Goal: Information Seeking & Learning: Learn about a topic

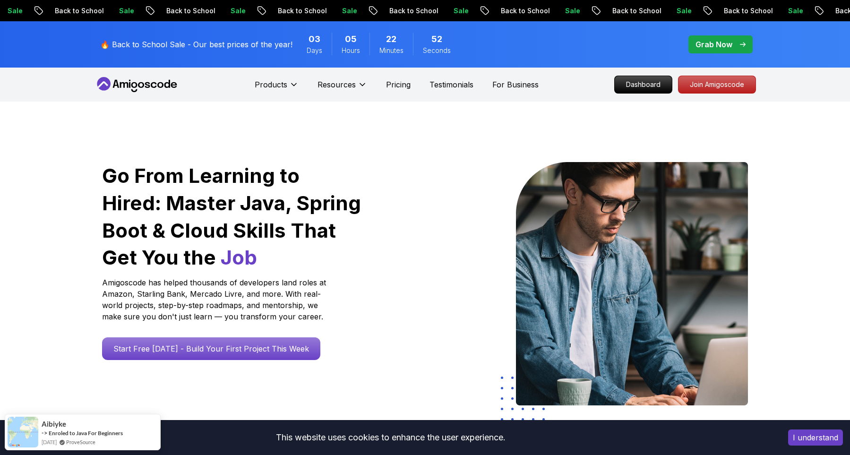
click at [719, 43] on p "Grab Now" at bounding box center [713, 44] width 37 height 11
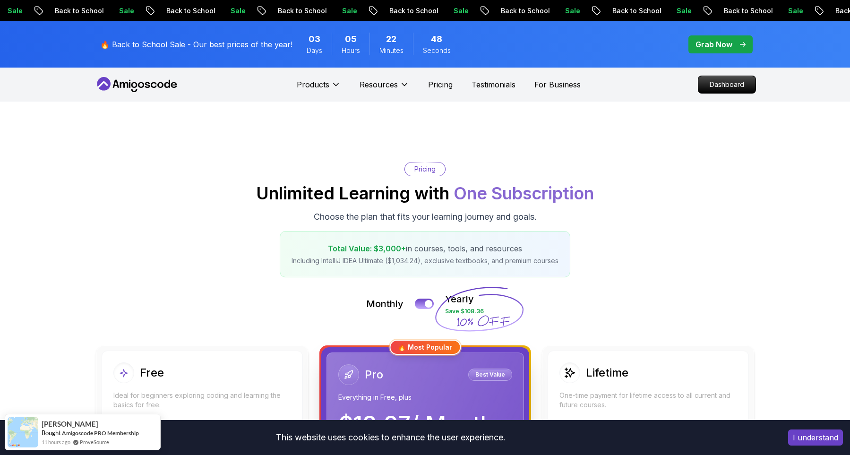
scroll to position [33, 0]
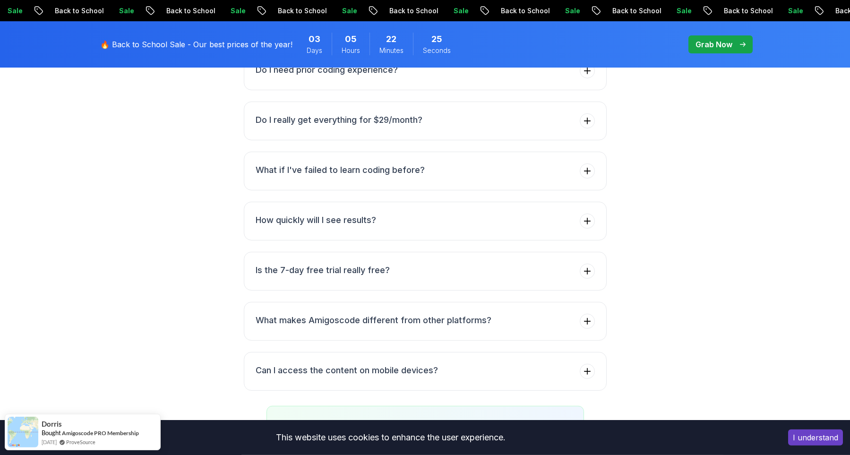
scroll to position [3530, 0]
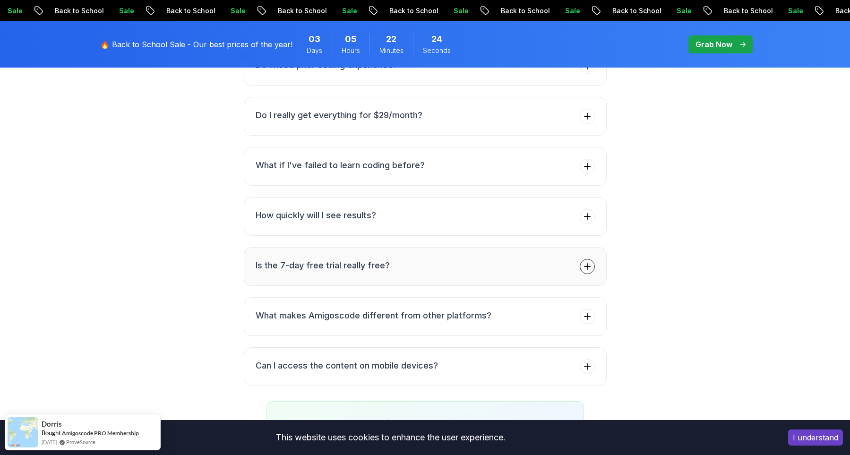
click at [450, 248] on button "Is the 7-day free trial really free?" at bounding box center [425, 266] width 363 height 39
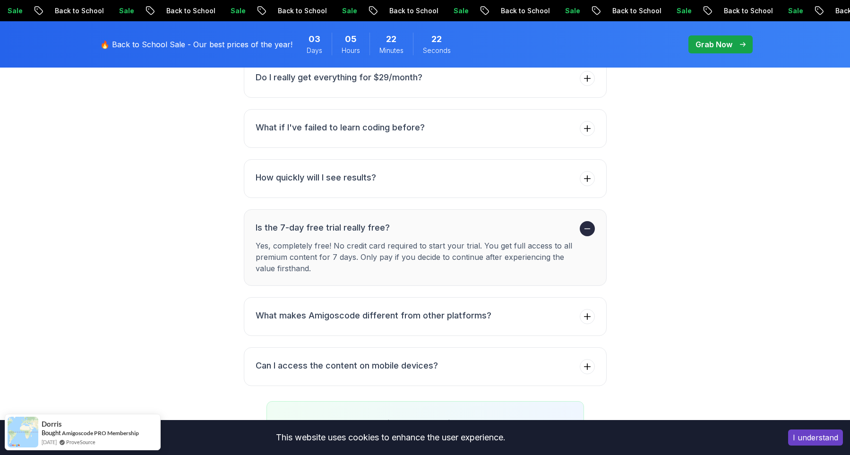
click at [459, 221] on h3 "Is the 7-day free trial really free?" at bounding box center [415, 227] width 320 height 13
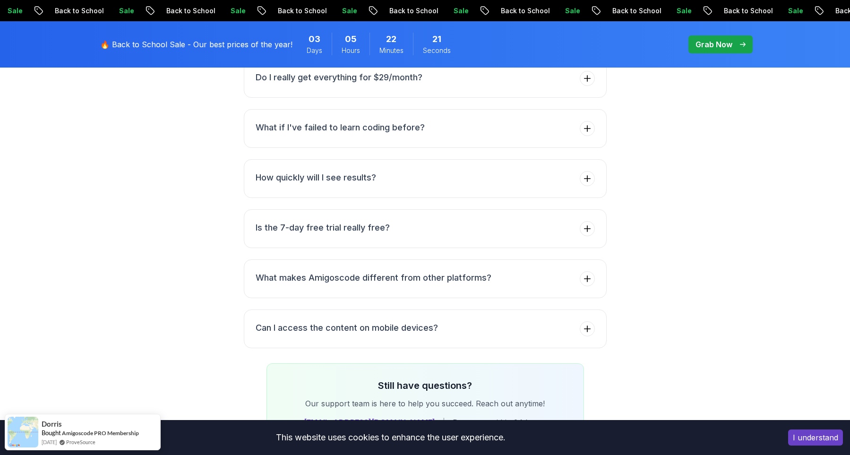
click at [200, 191] on div "FAQs Got Questions? We've Got Answers! Everything you need to know about gettin…" at bounding box center [424, 162] width 661 height 561
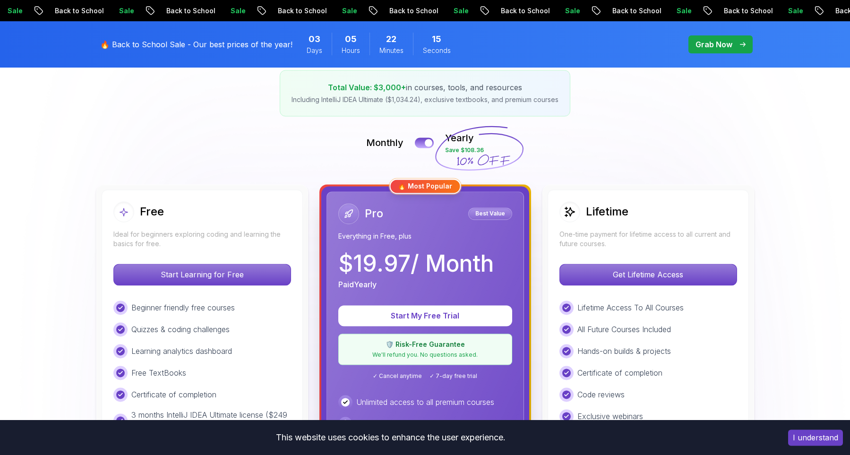
scroll to position [156, 0]
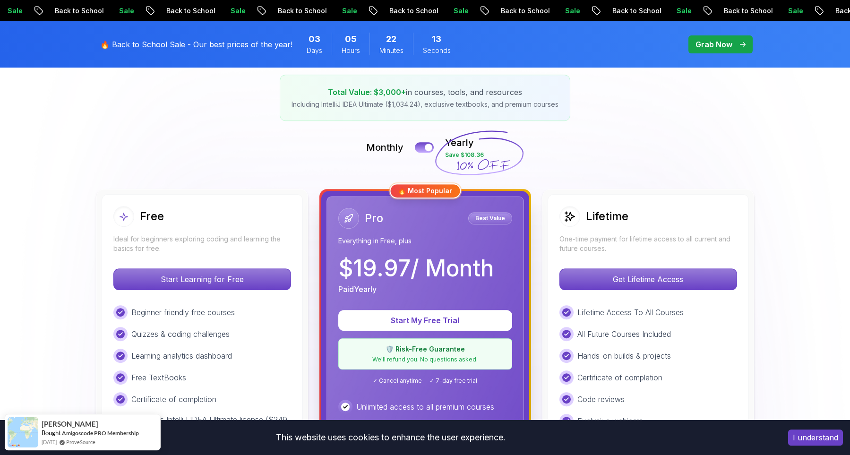
click at [388, 144] on p "Monthly" at bounding box center [384, 147] width 37 height 13
click at [424, 147] on button at bounding box center [424, 147] width 20 height 11
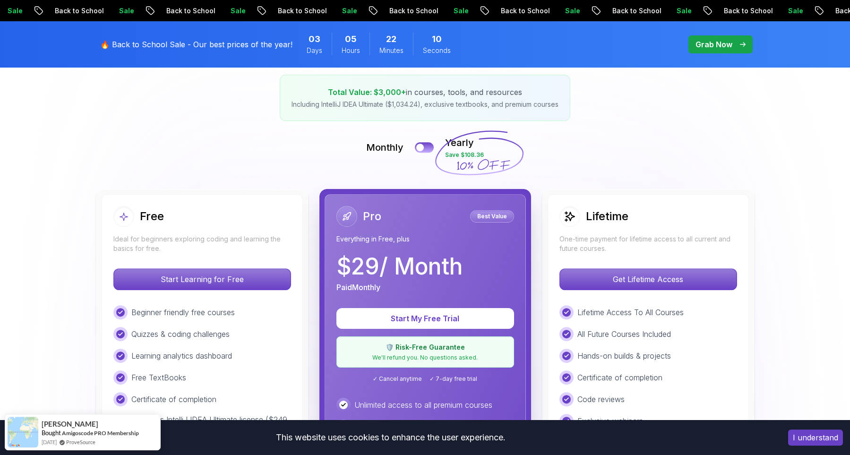
drag, startPoint x: 374, startPoint y: 269, endPoint x: 355, endPoint y: 268, distance: 18.4
click at [355, 268] on p "$ 29 / Month" at bounding box center [399, 266] width 126 height 23
click at [219, 120] on div "Pricing Unlimited Learning with One Subscription Choose the plan that fits your…" at bounding box center [424, 63] width 661 height 115
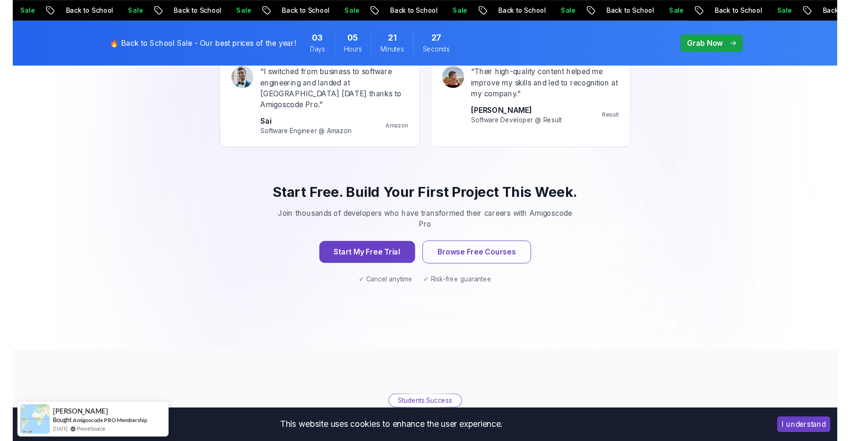
scroll to position [0, 0]
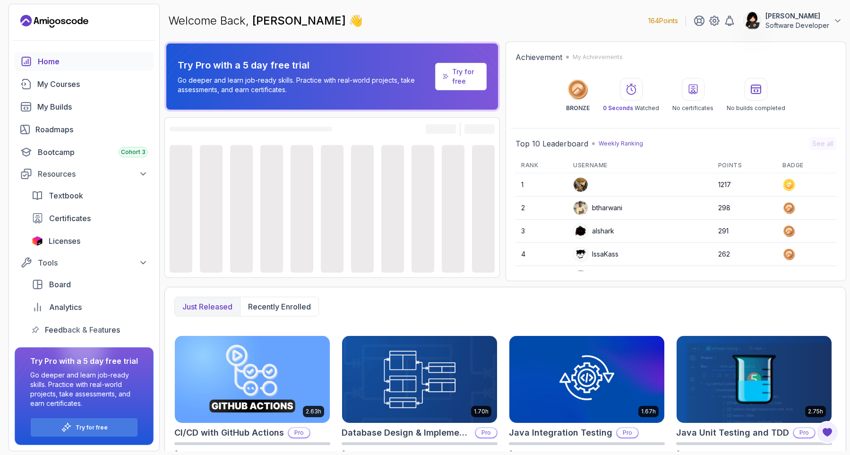
click at [444, 23] on div "Welcome Back, [PERSON_NAME] 👋 164 Points [PERSON_NAME] Software Developer" at bounding box center [504, 21] width 681 height 34
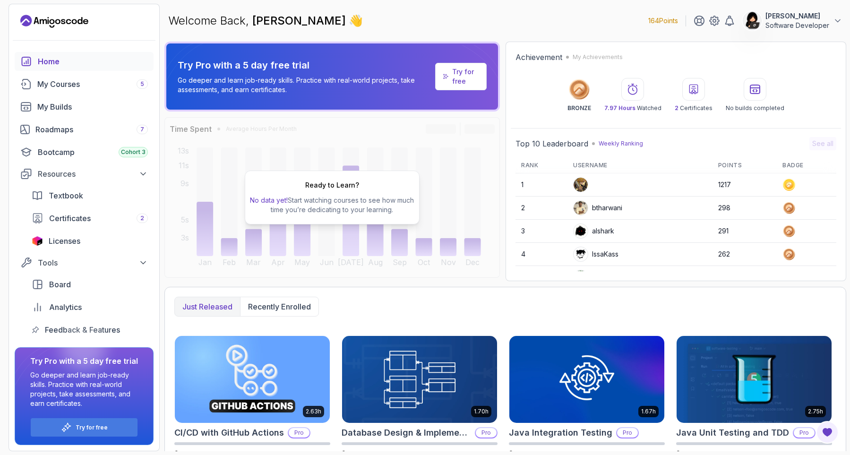
click at [666, 309] on div "Just released Recently enrolled" at bounding box center [505, 307] width 662 height 20
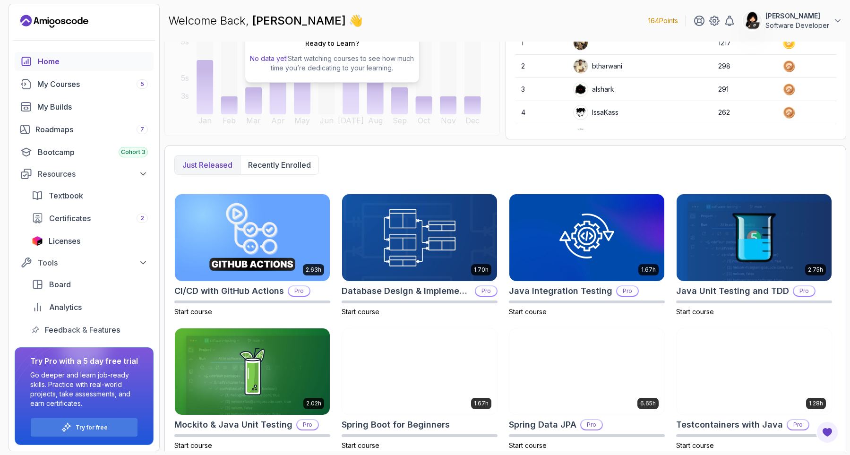
scroll to position [151, 0]
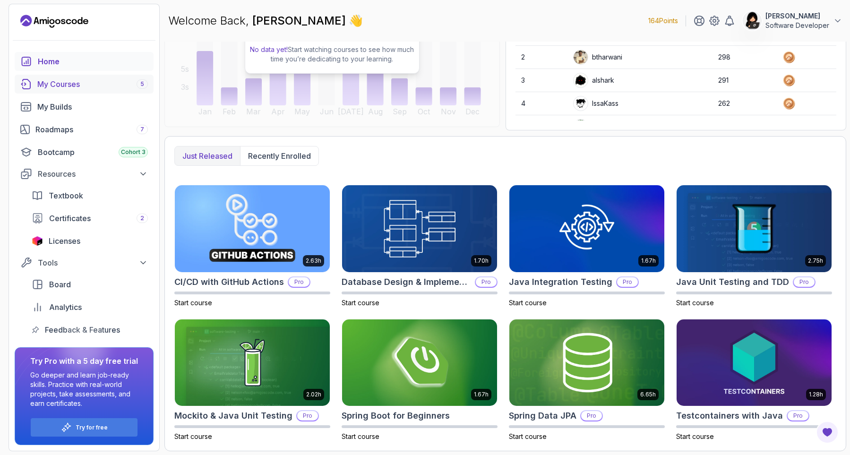
click at [64, 86] on div "My Courses 5" at bounding box center [92, 83] width 111 height 11
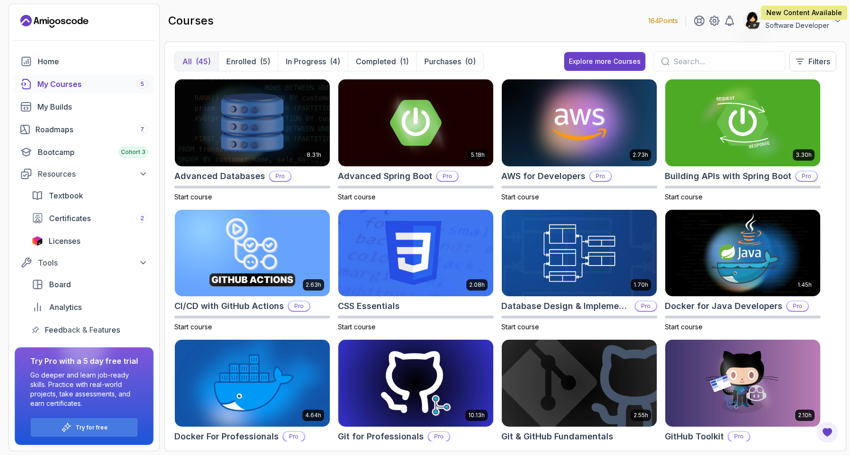
click at [716, 57] on input "text" at bounding box center [725, 61] width 104 height 11
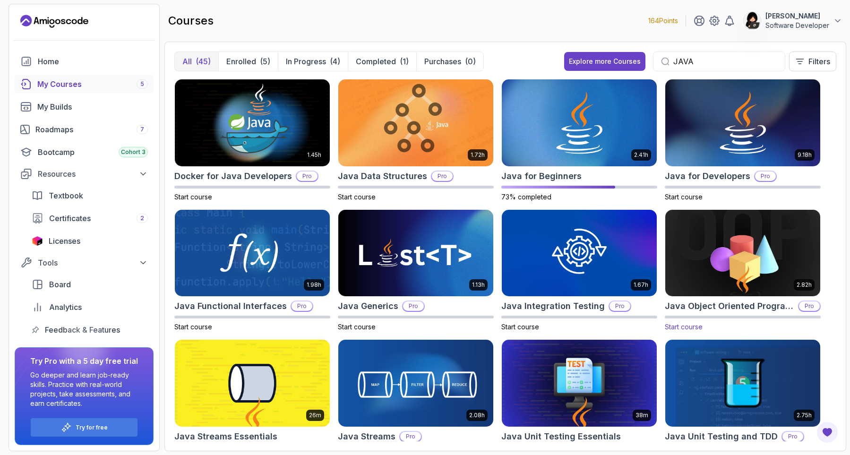
type input "JAVA"
click at [805, 263] on img at bounding box center [742, 252] width 162 height 91
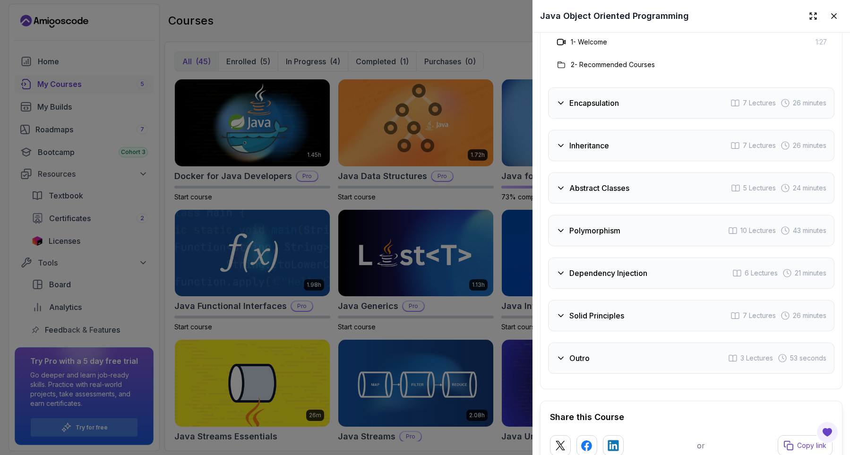
scroll to position [1644, 0]
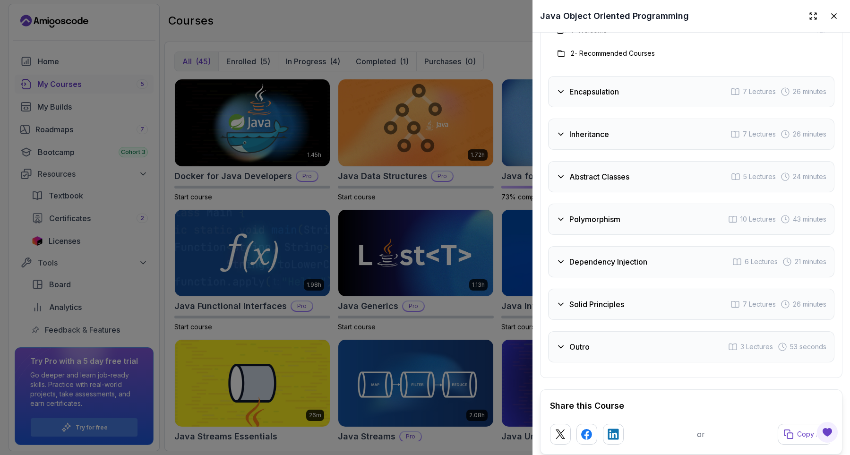
click at [602, 308] on h3 "Solid Principles" at bounding box center [596, 303] width 55 height 11
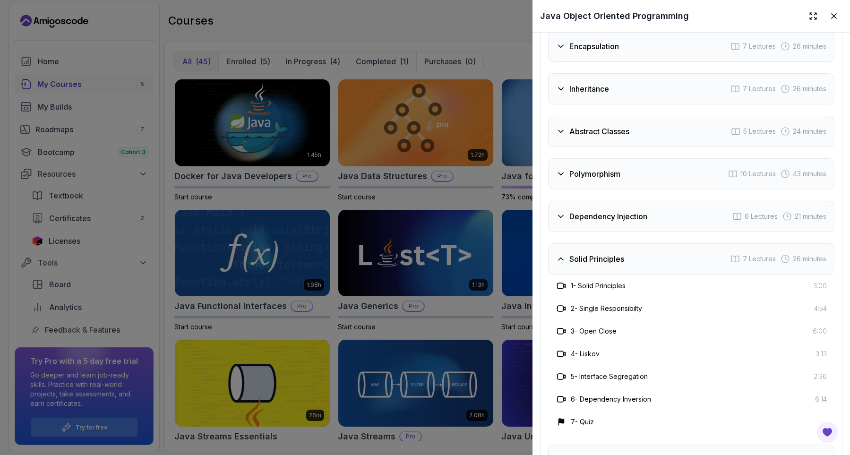
click at [599, 251] on div "Solid Principles 7 Lectures 26 minutes" at bounding box center [691, 258] width 286 height 31
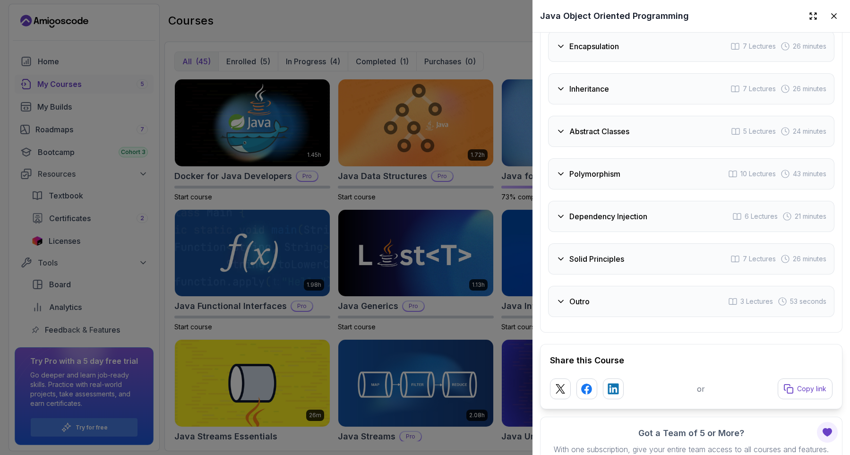
click at [596, 231] on div "Dependency Injection 6 Lectures 21 minutes" at bounding box center [691, 216] width 286 height 31
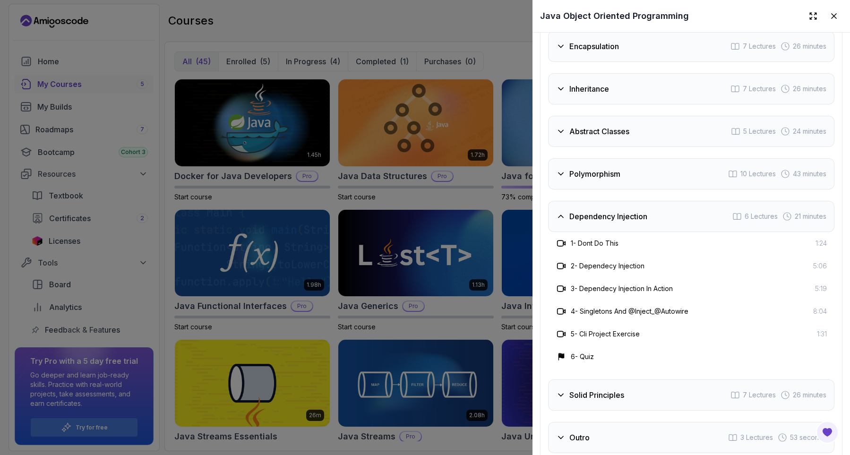
click at [596, 218] on h3 "Dependency Injection" at bounding box center [608, 216] width 78 height 11
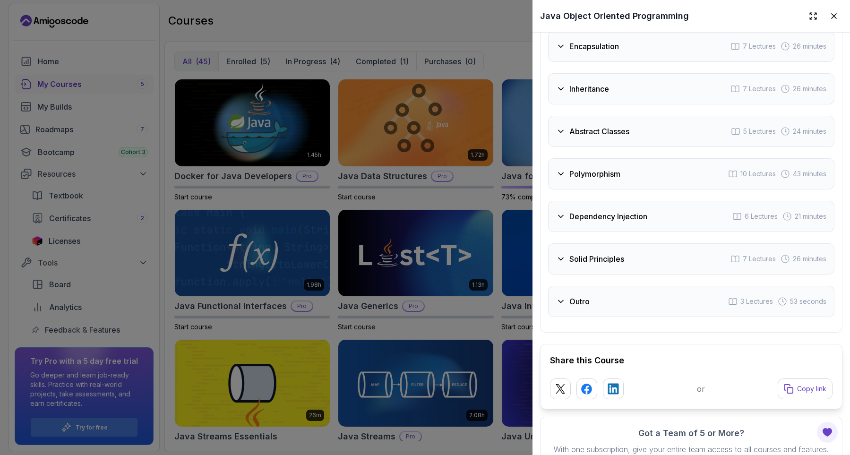
click at [605, 163] on div "Polymorphism 10 Lectures 43 minutes" at bounding box center [691, 173] width 286 height 31
